Goal: Find specific fact: Find specific page/section

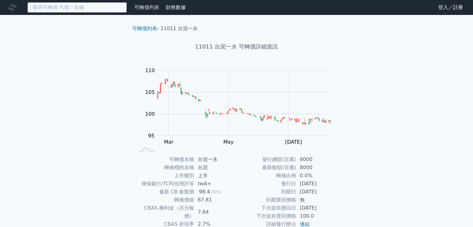
click at [84, 9] on input at bounding box center [76, 7] width 99 height 11
type input "龍"
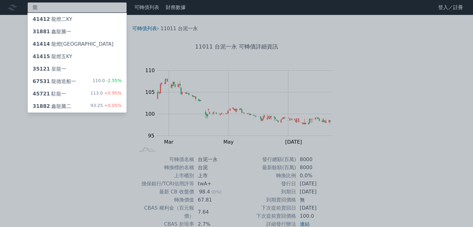
type input "龍"
click at [68, 90] on div "龍 41412 龍燈二KY 31881 鑫龍騰一 41414 龍燈[GEOGRAPHIC_DATA] 41415 龍燈五KY 35121 皇龍一 67531 …" at bounding box center [236, 148] width 473 height 296
click at [68, 90] on div "45721 駐龍一 113.0 +0.95%" at bounding box center [77, 94] width 99 height 12
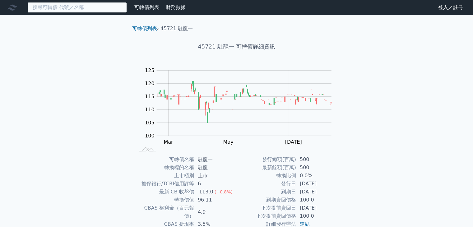
click at [77, 12] on input at bounding box center [76, 7] width 99 height 11
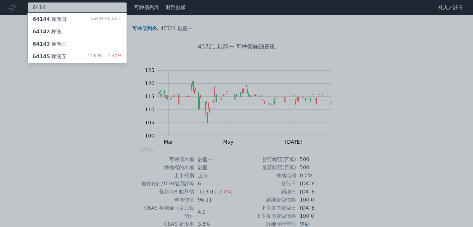
type input "6414"
click at [71, 55] on div "64145 樺漢五 118.85 +1.40%" at bounding box center [77, 56] width 99 height 12
